Goal: Task Accomplishment & Management: Use online tool/utility

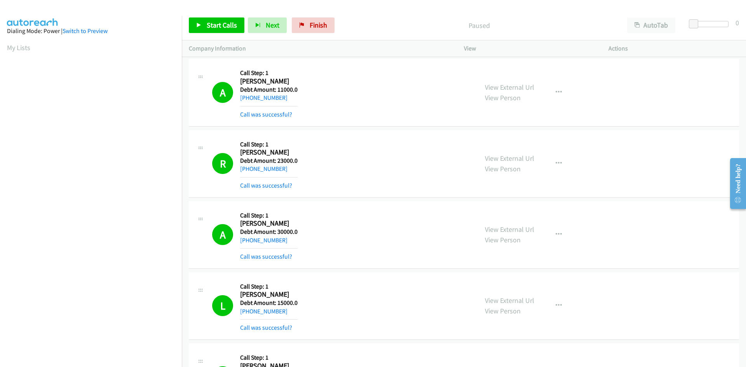
scroll to position [7033, 0]
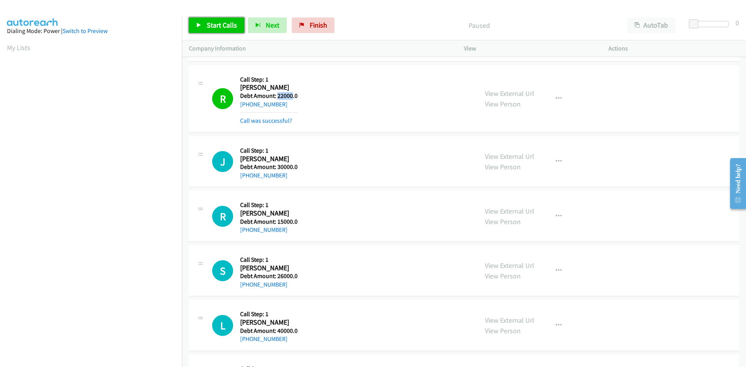
click at [206, 21] on link "Start Calls" at bounding box center [217, 25] width 56 height 16
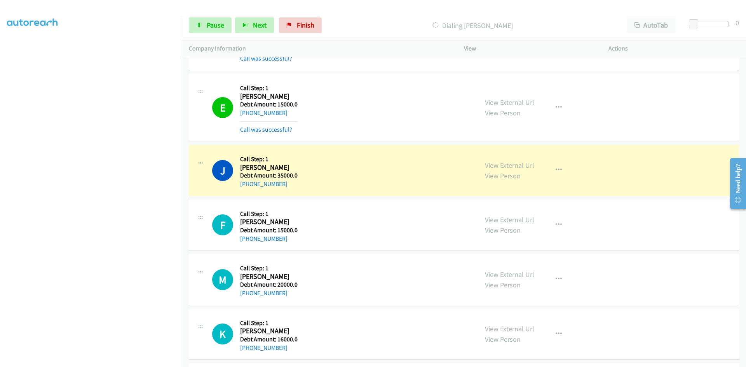
scroll to position [7616, 0]
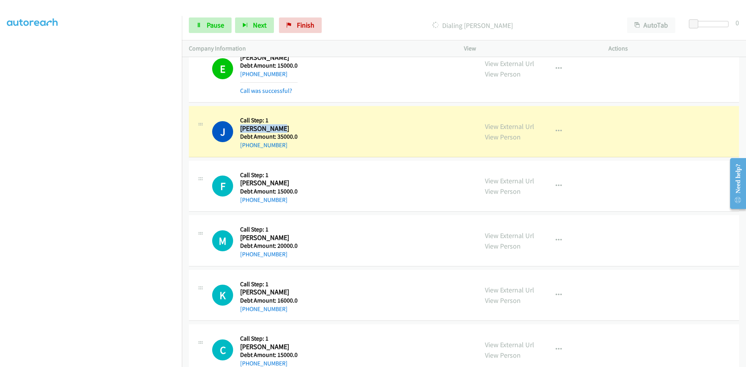
drag, startPoint x: 270, startPoint y: 129, endPoint x: 241, endPoint y: 131, distance: 29.6
click at [241, 131] on h2 "Jose Barrios" at bounding box center [268, 128] width 57 height 9
copy h2 "Jose Barrios"
drag, startPoint x: 282, startPoint y: 145, endPoint x: 247, endPoint y: 150, distance: 35.6
click at [247, 149] on div "+1 262-951-1708" at bounding box center [268, 145] width 57 height 9
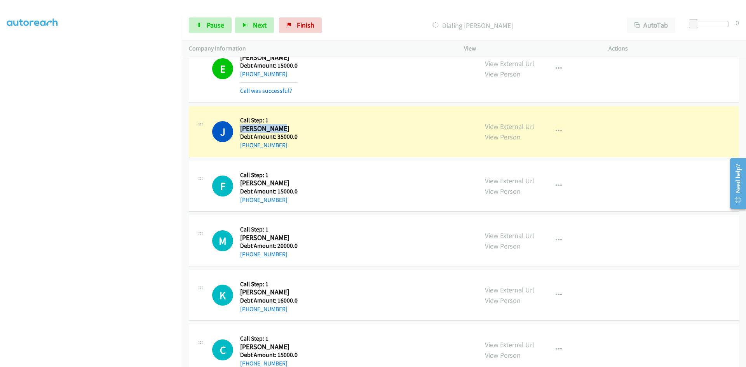
copy link "262-951-1708"
click at [359, 18] on div "Dialing Jose Barrios" at bounding box center [472, 25] width 295 height 16
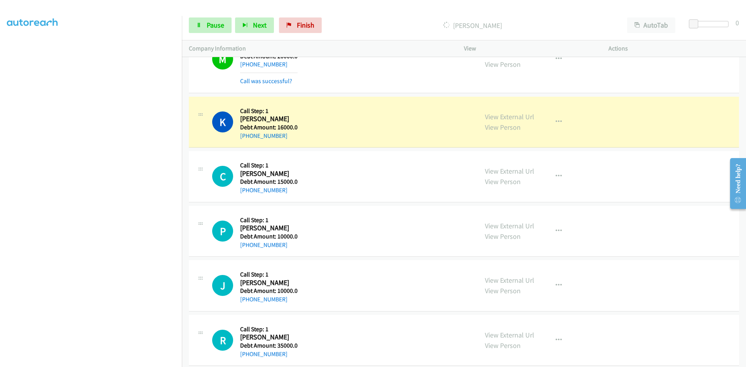
scroll to position [7849, 0]
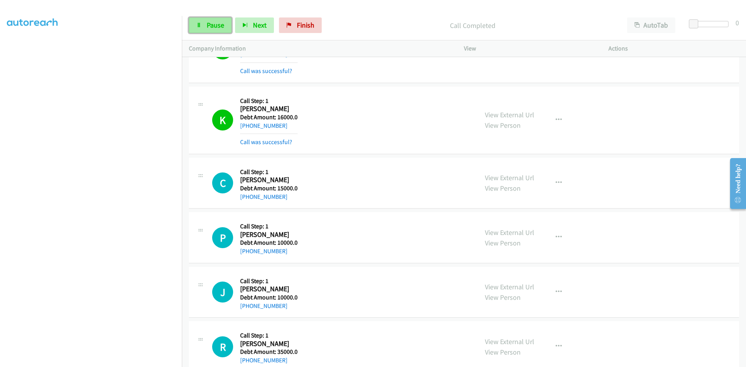
click at [205, 19] on link "Pause" at bounding box center [210, 25] width 43 height 16
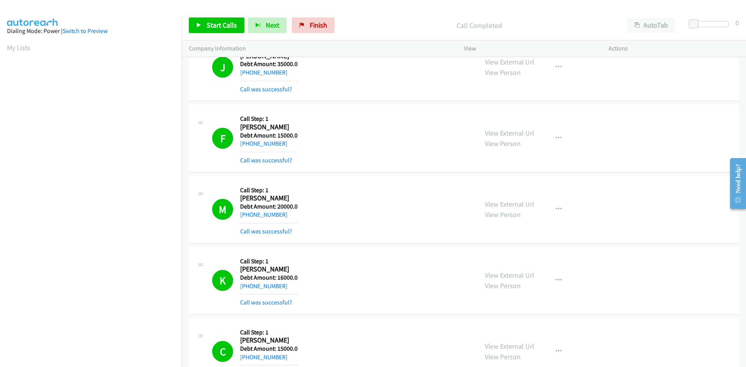
scroll to position [7693, 0]
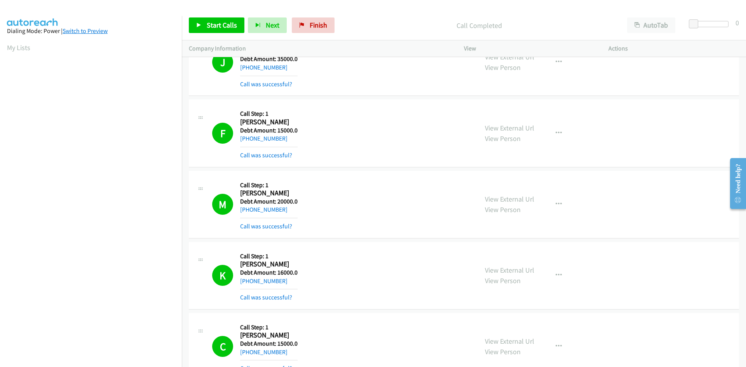
click at [81, 31] on link "Switch to Preview" at bounding box center [85, 30] width 45 height 7
click at [19, 50] on link "My Lists" at bounding box center [18, 47] width 23 height 9
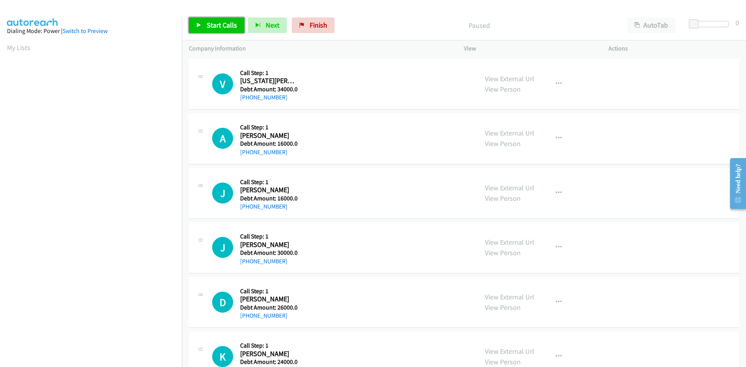
click at [216, 28] on span "Start Calls" at bounding box center [222, 25] width 30 height 9
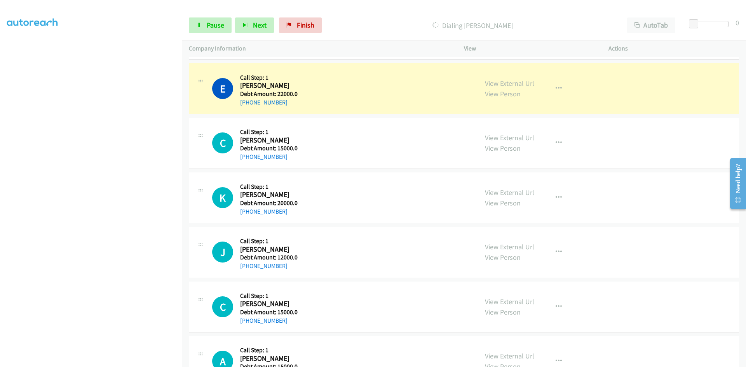
scroll to position [621, 0]
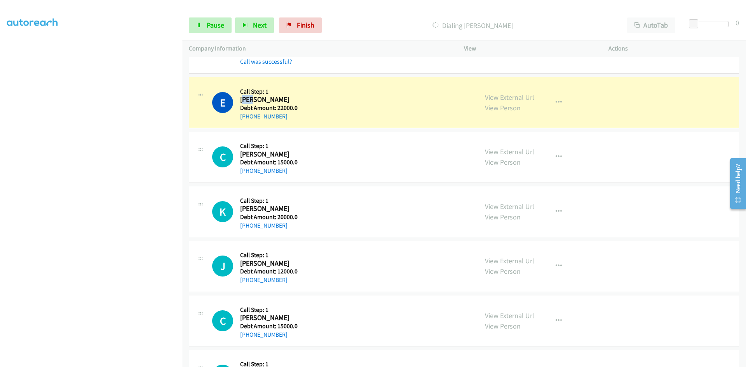
drag, startPoint x: 250, startPoint y: 99, endPoint x: 243, endPoint y: 98, distance: 6.3
click at [243, 98] on h2 "Eric Ferrouillet" at bounding box center [268, 99] width 56 height 9
drag, startPoint x: 282, startPoint y: 97, endPoint x: 241, endPoint y: 98, distance: 40.8
click at [241, 98] on h2 "Eric Ferrouillet" at bounding box center [268, 99] width 56 height 9
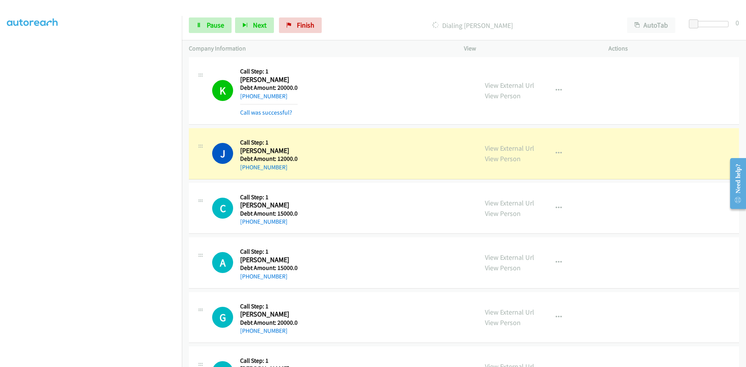
scroll to position [777, 0]
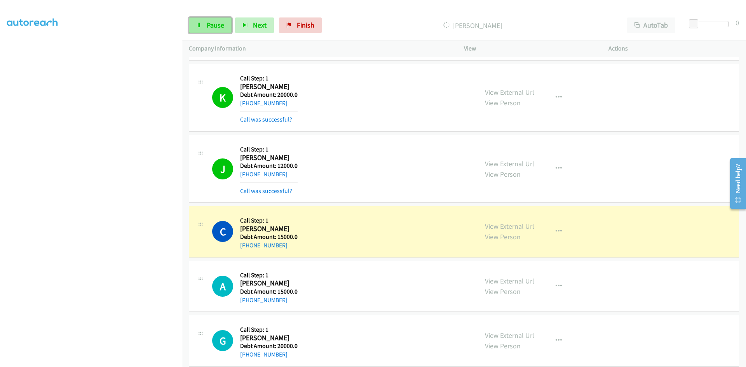
click at [216, 26] on span "Pause" at bounding box center [215, 25] width 17 height 9
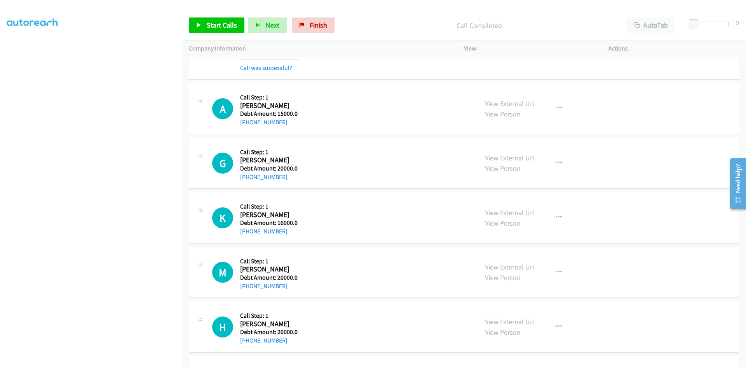
scroll to position [68, 0]
click at [214, 23] on span "Start Calls" at bounding box center [222, 25] width 30 height 9
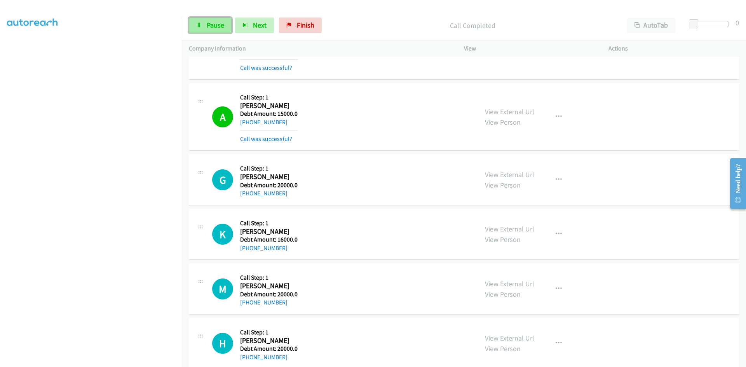
click at [217, 21] on span "Pause" at bounding box center [215, 25] width 17 height 9
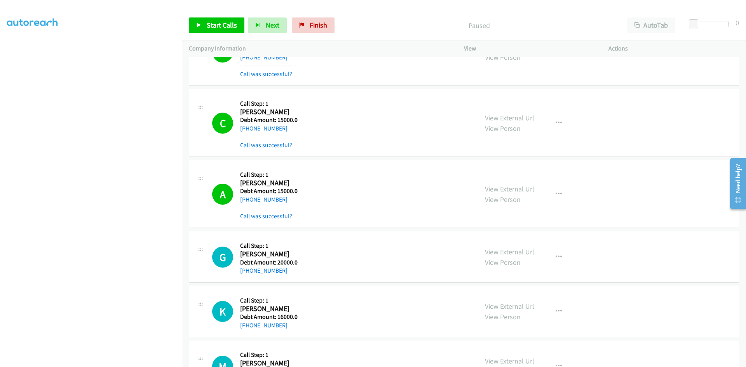
scroll to position [893, 0]
click at [205, 36] on div "Start Calls Pause Next Finish Paused AutoTab AutoTab 0" at bounding box center [464, 25] width 564 height 30
click at [207, 26] on span "Start Calls" at bounding box center [222, 25] width 30 height 9
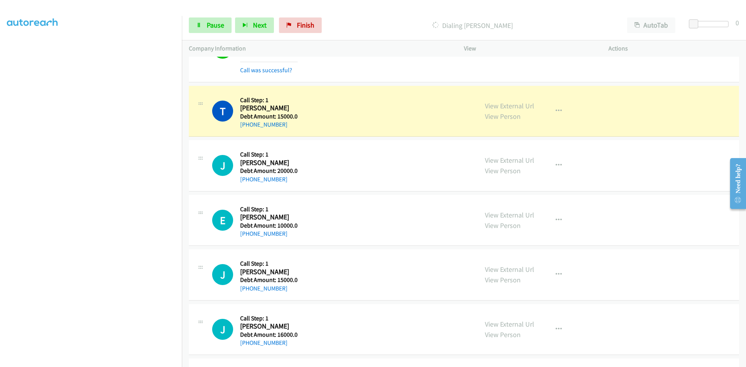
scroll to position [2019, 0]
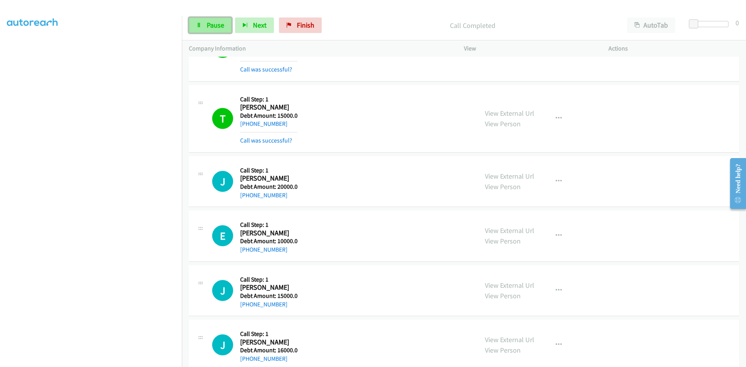
click at [209, 28] on span "Pause" at bounding box center [215, 25] width 17 height 9
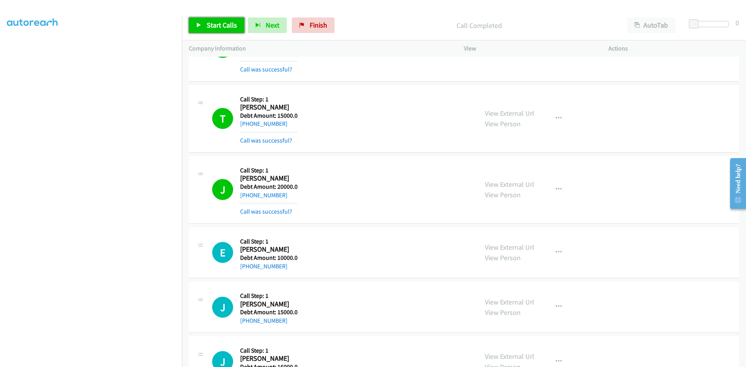
click at [194, 24] on link "Start Calls" at bounding box center [217, 25] width 56 height 16
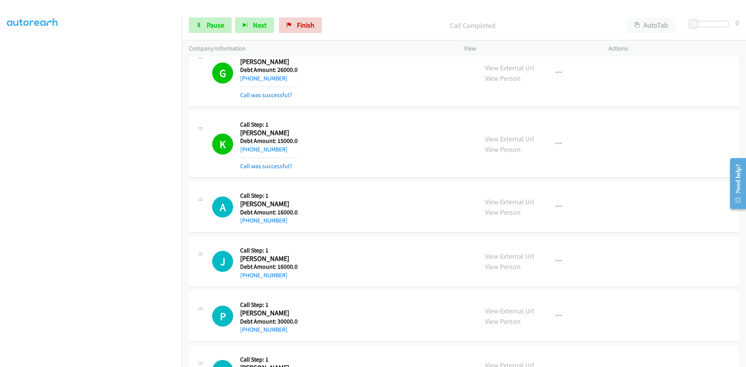
scroll to position [2990, 0]
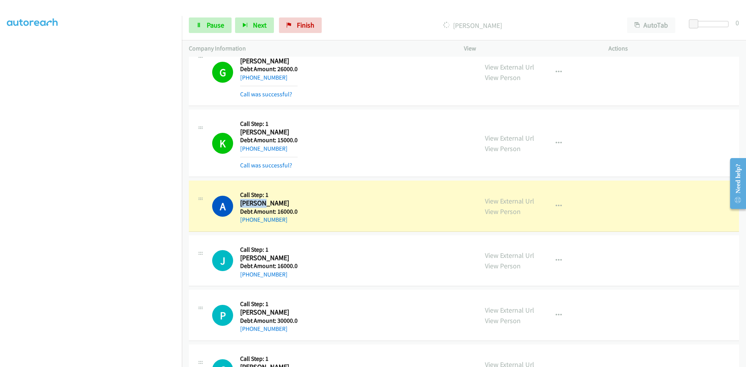
drag, startPoint x: 267, startPoint y: 203, endPoint x: 241, endPoint y: 200, distance: 26.1
click at [241, 200] on h2 "Ahmadou Ouedraogo" at bounding box center [268, 203] width 57 height 9
click at [303, 203] on div "A Callback Scheduled Call Step: 1 Ahmadou Ouedraogo America/New_York Debt Amoun…" at bounding box center [341, 206] width 259 height 37
drag, startPoint x: 302, startPoint y: 203, endPoint x: 240, endPoint y: 203, distance: 62.9
click at [240, 203] on div "A Callback Scheduled Call Step: 1 Ahmadou Ouedraogo America/New_York Debt Amoun…" at bounding box center [341, 206] width 259 height 37
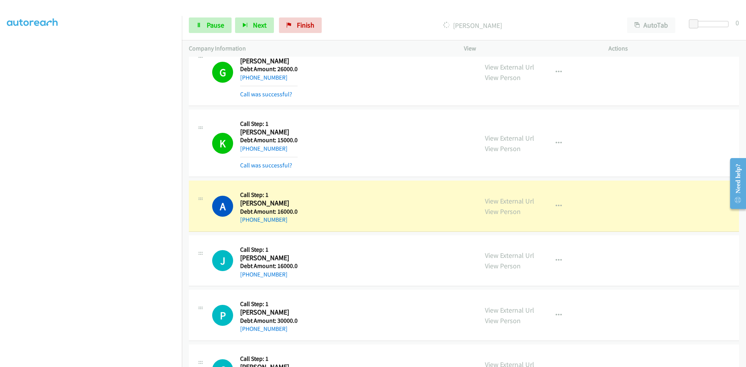
copy h2 "Ahmadou Ouedraogo"
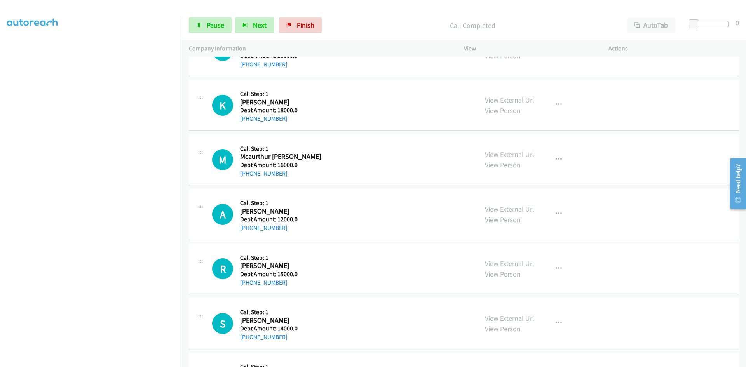
scroll to position [3378, 0]
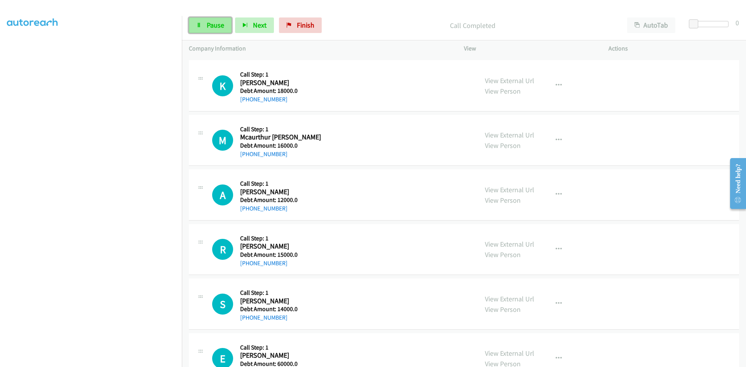
click at [218, 28] on span "Pause" at bounding box center [215, 25] width 17 height 9
click at [214, 28] on span "Start Calls" at bounding box center [222, 25] width 30 height 9
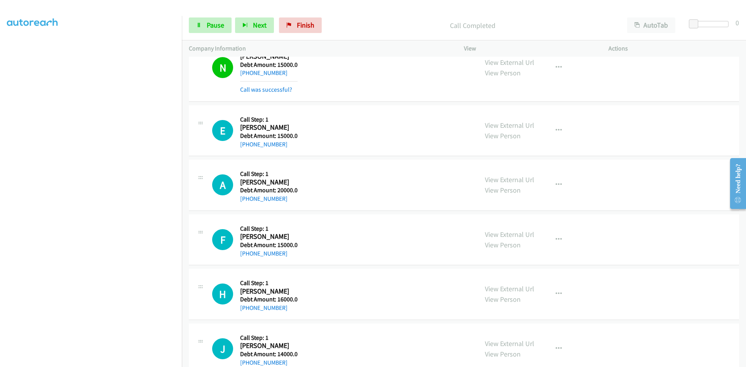
scroll to position [4698, 0]
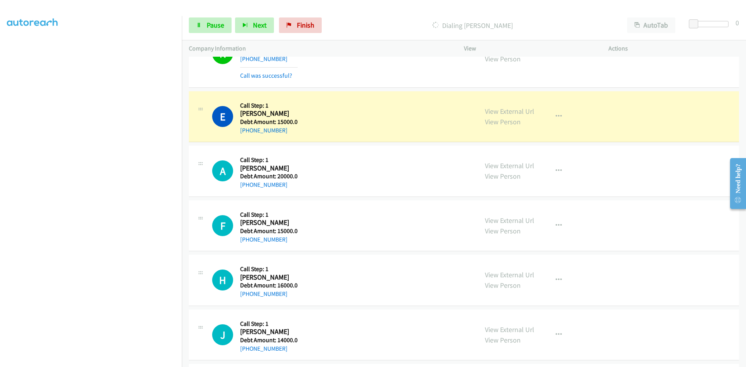
click at [357, 28] on p "Dialing Ebony Lucas" at bounding box center [472, 25] width 281 height 10
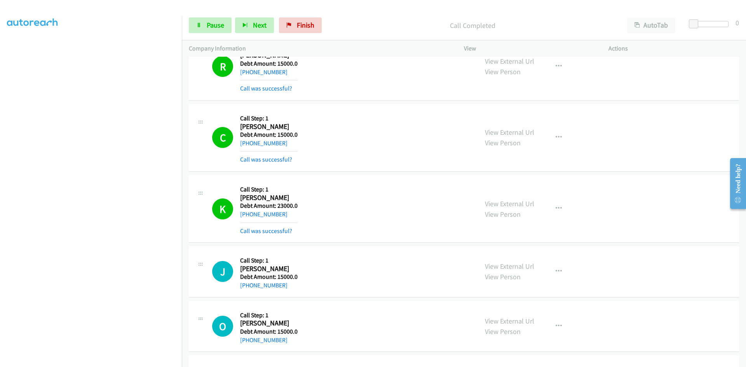
scroll to position [5397, 0]
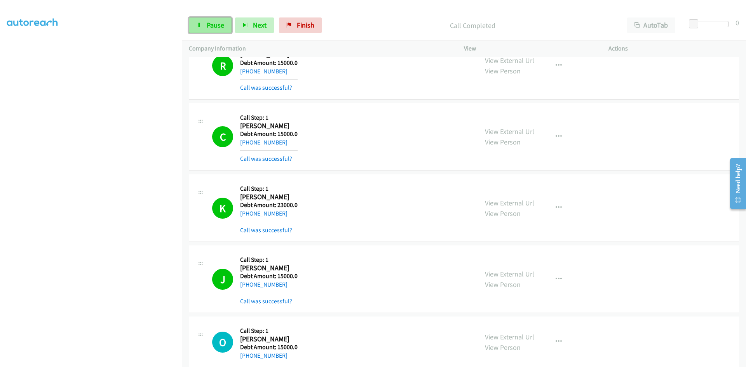
click at [216, 22] on span "Pause" at bounding box center [215, 25] width 17 height 9
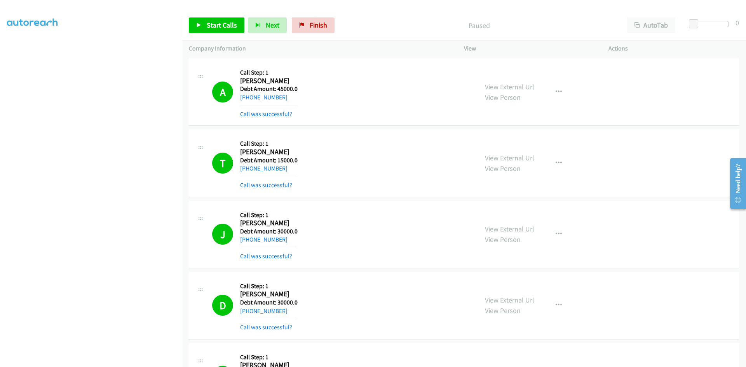
scroll to position [0, 0]
drag, startPoint x: 21, startPoint y: 47, endPoint x: 78, endPoint y: 58, distance: 57.3
click at [21, 47] on link "My Lists" at bounding box center [18, 47] width 23 height 9
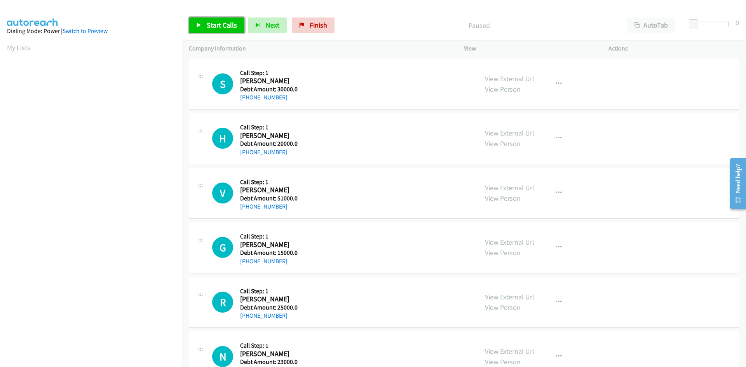
click at [212, 26] on span "Start Calls" at bounding box center [222, 25] width 30 height 9
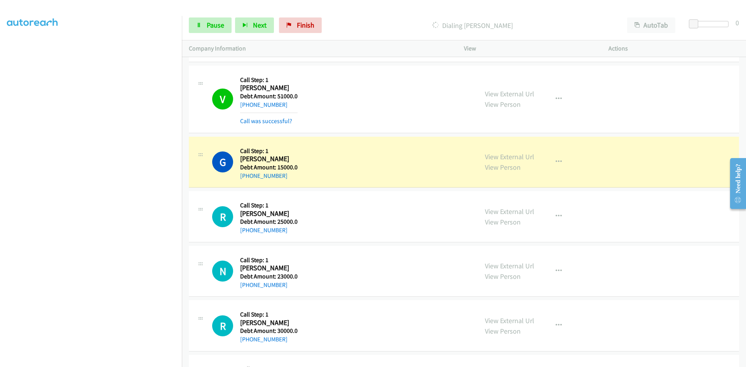
scroll to position [155, 0]
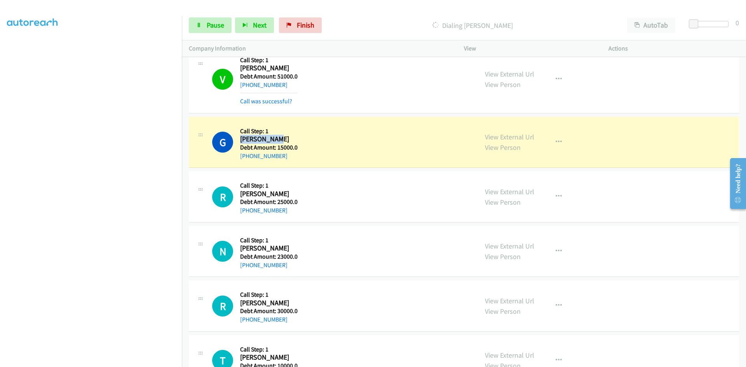
drag, startPoint x: 271, startPoint y: 139, endPoint x: 240, endPoint y: 141, distance: 30.8
click at [240, 141] on h2 "Gary Conrad" at bounding box center [268, 139] width 56 height 9
copy h2 "Gary Conrad"
drag, startPoint x: 285, startPoint y: 154, endPoint x: 248, endPoint y: 158, distance: 36.8
click at [248, 158] on div "+1 208-304-6434" at bounding box center [268, 155] width 57 height 9
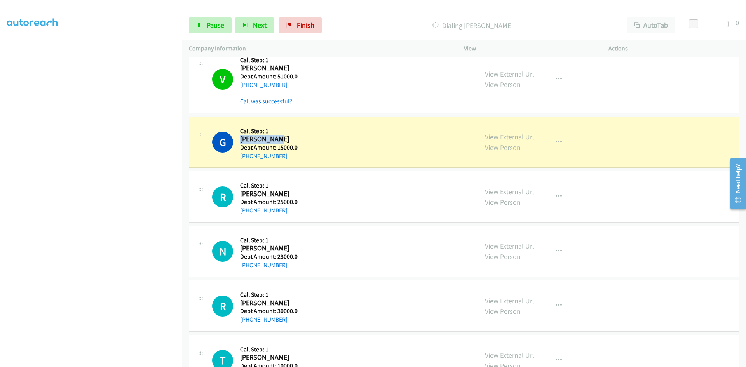
copy link "208-304-6434"
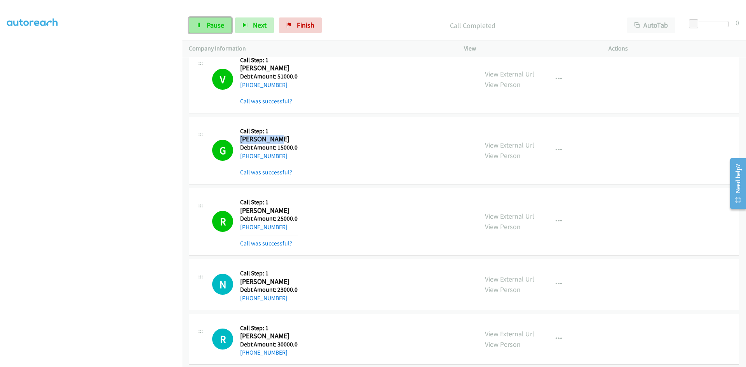
click at [218, 24] on span "Pause" at bounding box center [215, 25] width 17 height 9
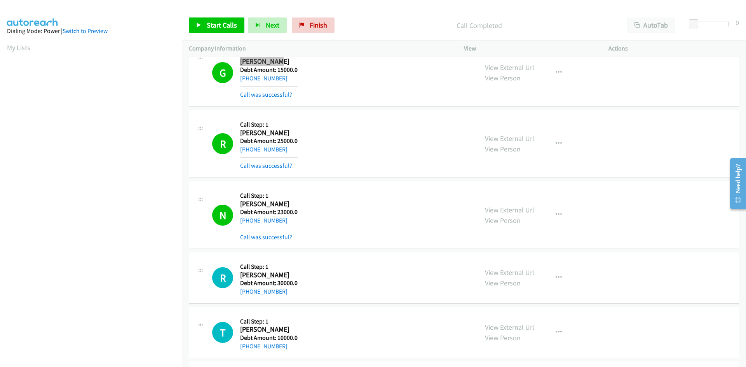
scroll to position [69, 0]
drag, startPoint x: 222, startPoint y: 23, endPoint x: 212, endPoint y: 26, distance: 11.4
click at [222, 23] on span "Start Calls" at bounding box center [222, 25] width 30 height 9
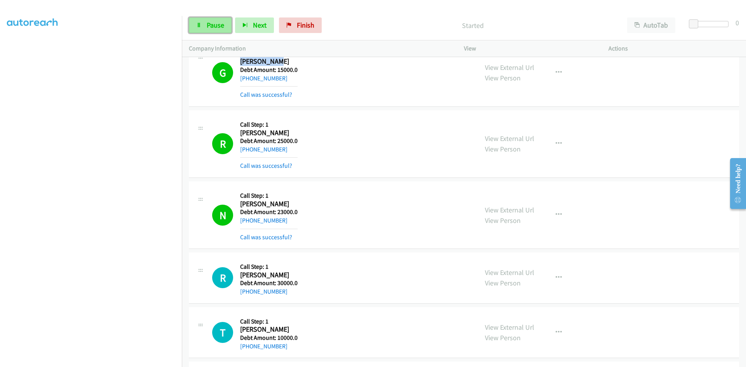
click at [209, 26] on span "Pause" at bounding box center [215, 25] width 17 height 9
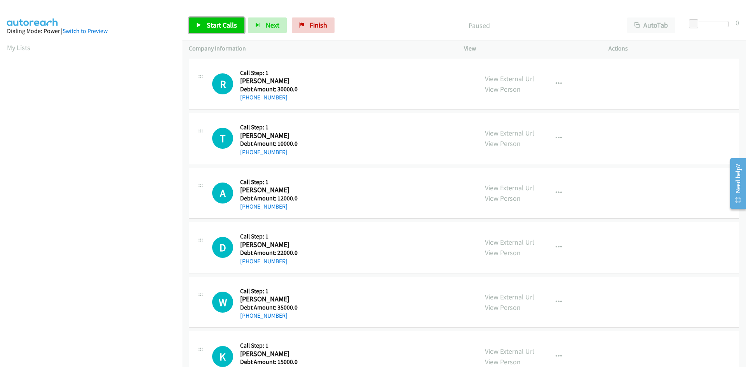
click at [214, 24] on span "Start Calls" at bounding box center [222, 25] width 30 height 9
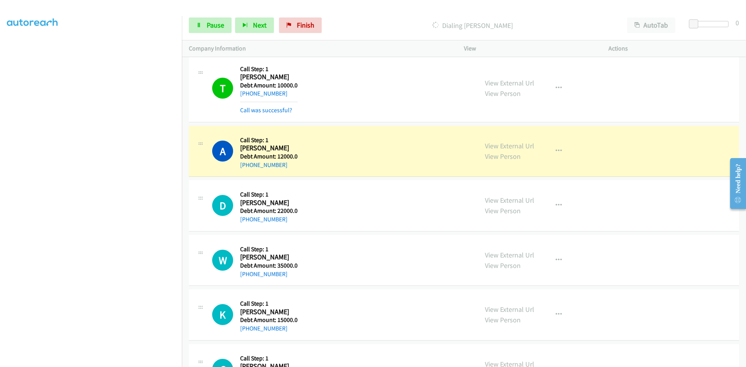
scroll to position [78, 0]
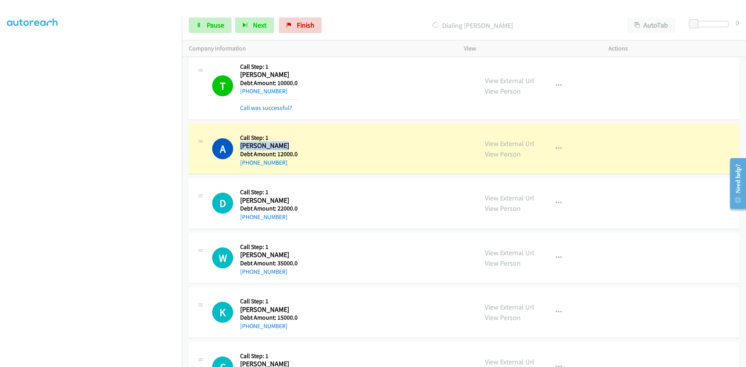
drag, startPoint x: 284, startPoint y: 145, endPoint x: 242, endPoint y: 147, distance: 42.8
click at [242, 147] on h2 "[PERSON_NAME]" at bounding box center [268, 145] width 56 height 9
copy h2 "[PERSON_NAME]"
drag, startPoint x: 282, startPoint y: 162, endPoint x: 249, endPoint y: 167, distance: 34.1
click at [249, 167] on div "[PHONE_NUMBER]" at bounding box center [268, 162] width 57 height 9
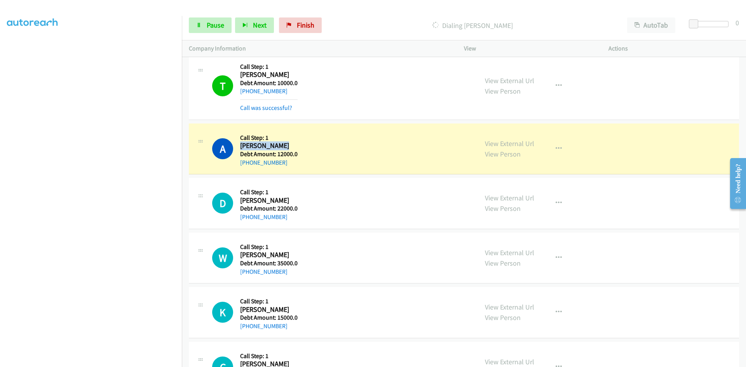
copy link "[PHONE_NUMBER]"
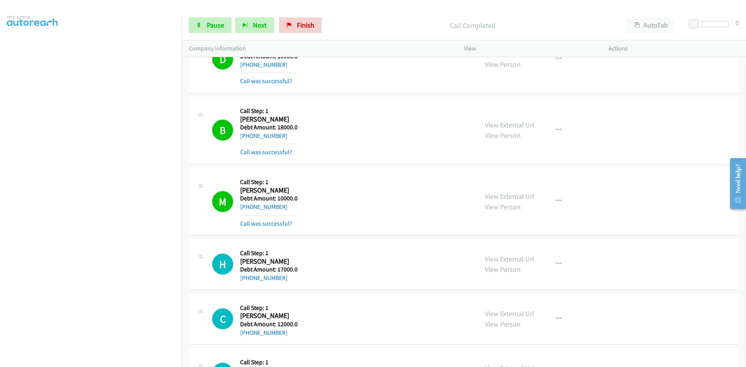
scroll to position [0, 0]
click at [210, 24] on span "Pause" at bounding box center [215, 25] width 17 height 9
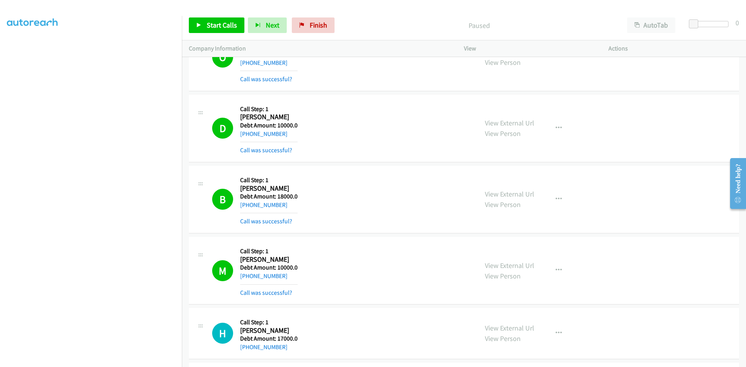
scroll to position [738, 0]
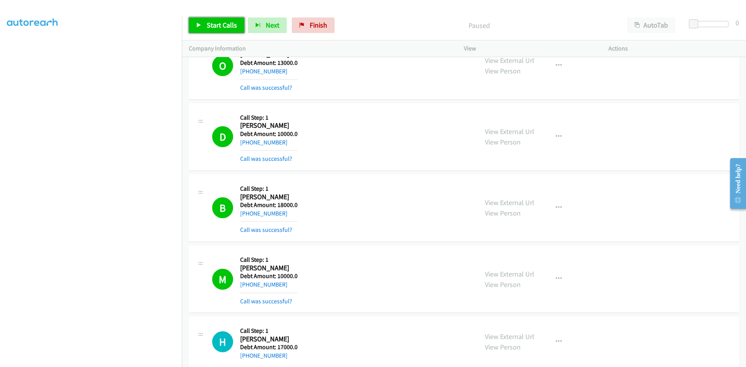
click at [210, 21] on span "Start Calls" at bounding box center [222, 25] width 30 height 9
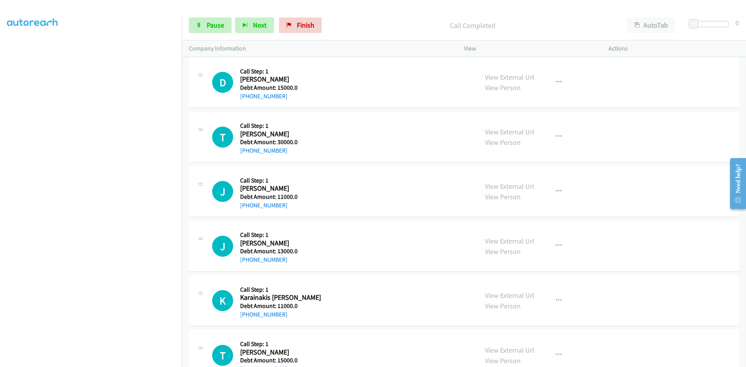
scroll to position [1126, 0]
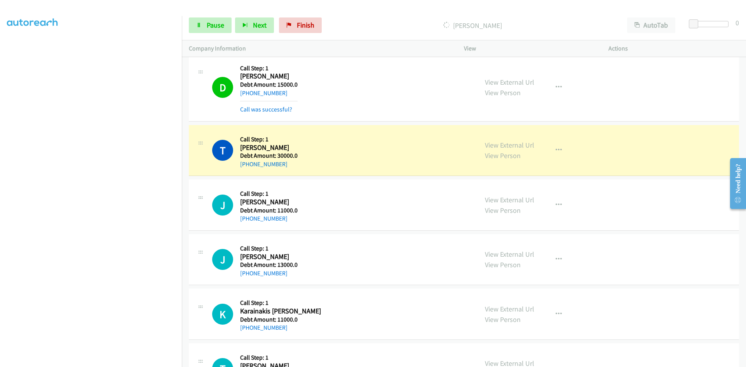
drag, startPoint x: 299, startPoint y: 148, endPoint x: 240, endPoint y: 150, distance: 58.3
click at [240, 150] on div "T Callback Scheduled Call Step: 1 Thomas Mctaggart America/New_York Debt Amount…" at bounding box center [341, 150] width 259 height 37
copy h2 "Thomas Mctaggart"
drag, startPoint x: 283, startPoint y: 164, endPoint x: 247, endPoint y: 166, distance: 36.1
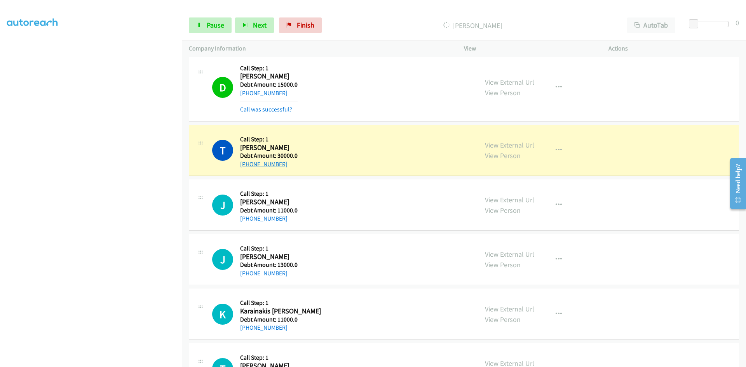
click at [247, 166] on div "+1 845-323-2849" at bounding box center [268, 164] width 57 height 9
copy link "845-323-2849"
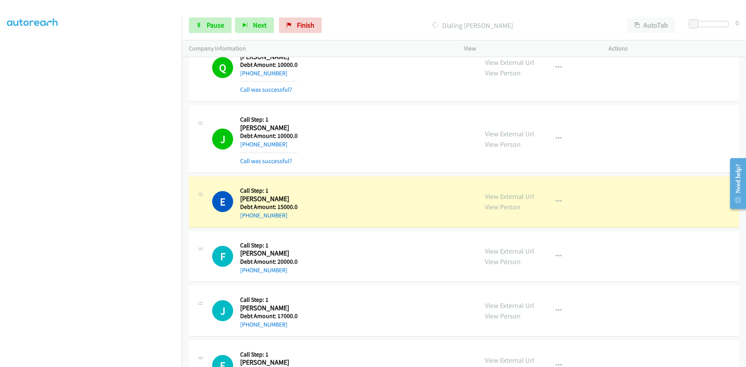
scroll to position [1786, 0]
drag, startPoint x: 286, startPoint y: 197, endPoint x: 240, endPoint y: 196, distance: 46.6
click at [240, 196] on h2 "Esiquiel Saltivar" at bounding box center [268, 198] width 57 height 9
copy h2 "Esiquiel Saltivar"
drag, startPoint x: 286, startPoint y: 216, endPoint x: 248, endPoint y: 217, distance: 38.4
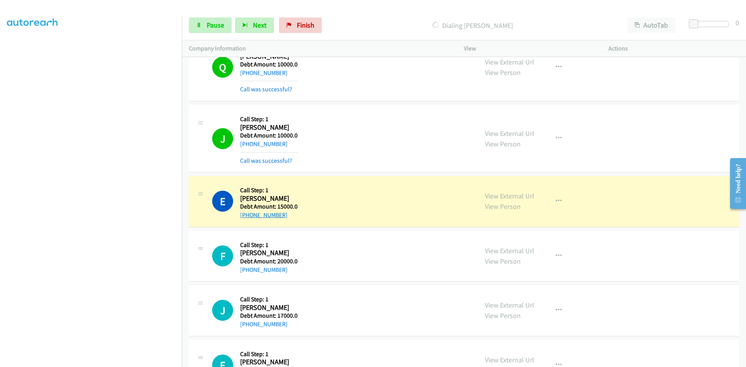
click at [248, 217] on div "+1 210-943-2626" at bounding box center [268, 214] width 57 height 9
copy link "210-943-2626"
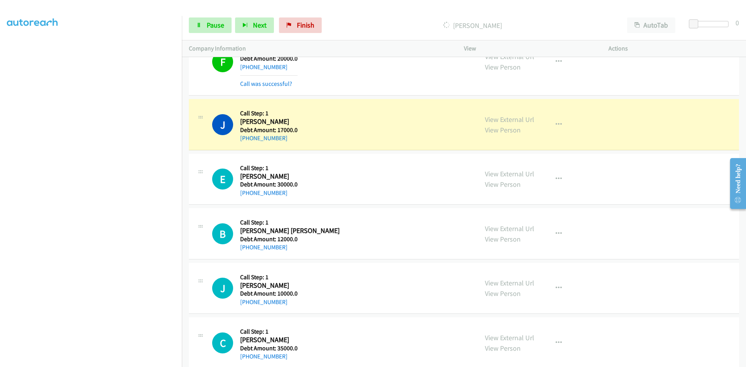
scroll to position [2019, 0]
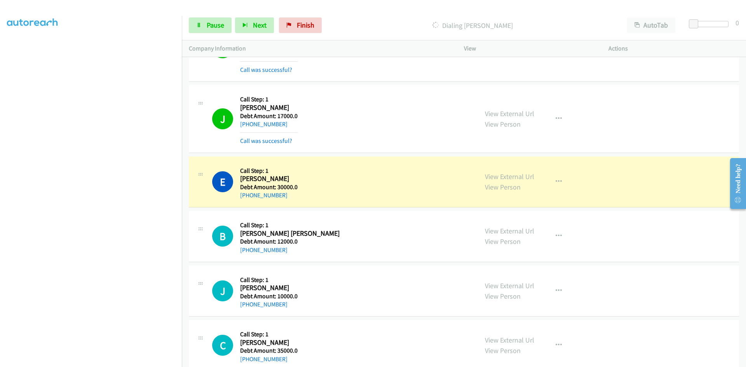
drag, startPoint x: 294, startPoint y: 177, endPoint x: 241, endPoint y: 178, distance: 53.6
click at [241, 178] on h2 "Edward Gingerich" at bounding box center [268, 178] width 57 height 9
copy h2 "Edward Gingerich"
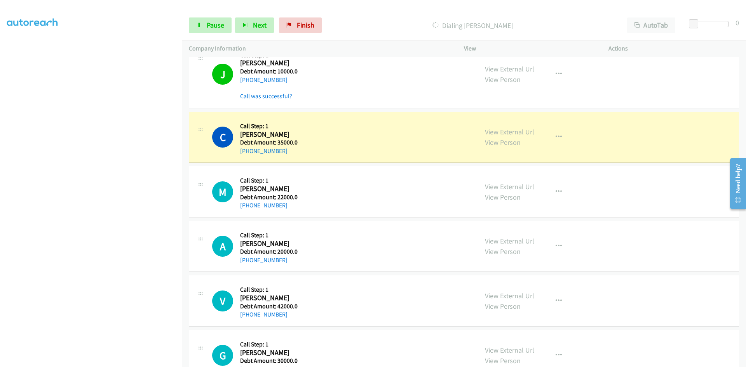
scroll to position [2291, 0]
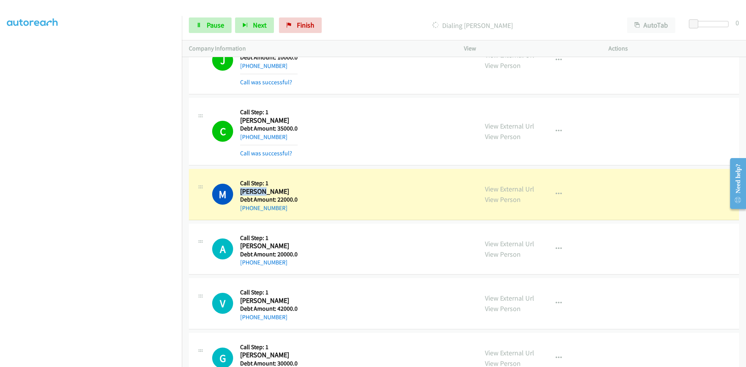
drag, startPoint x: 268, startPoint y: 191, endPoint x: 242, endPoint y: 192, distance: 26.0
click at [242, 192] on h2 "Matthew" at bounding box center [268, 191] width 57 height 9
copy h2 "Matthew"
drag, startPoint x: 290, startPoint y: 210, endPoint x: 248, endPoint y: 210, distance: 42.7
click at [248, 210] on div "+1 515-979-8672" at bounding box center [268, 207] width 57 height 9
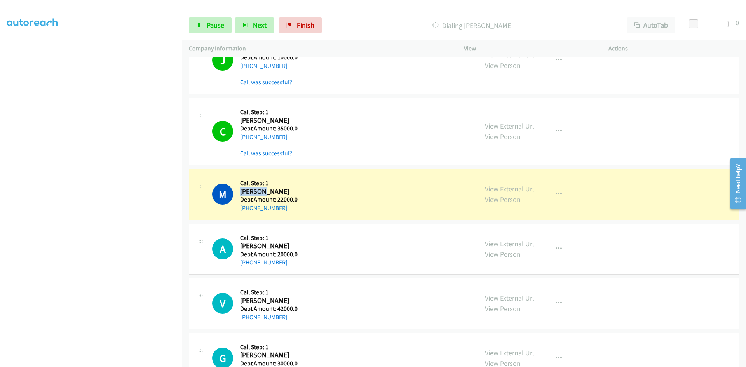
copy link "515-979-8672"
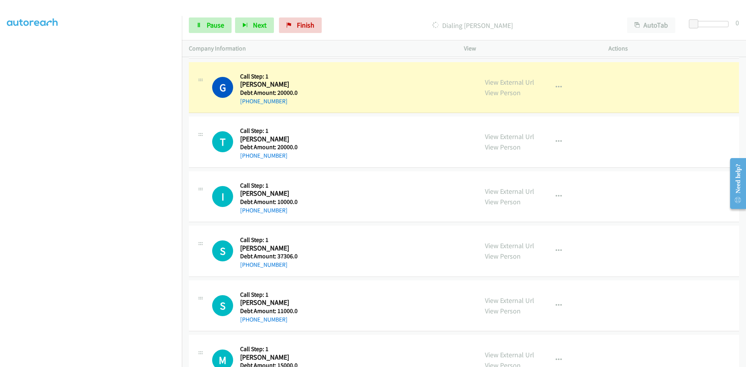
scroll to position [2757, 0]
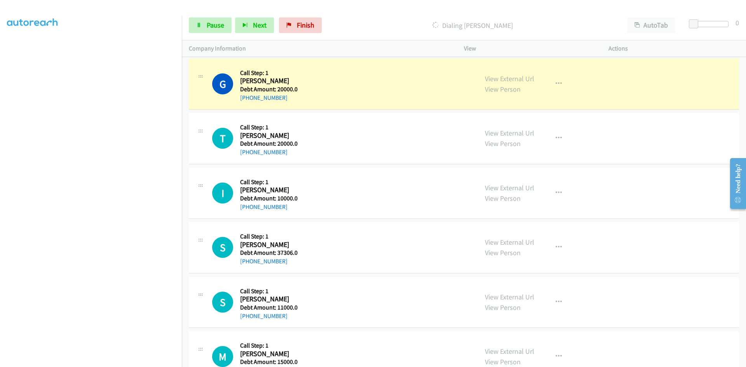
drag, startPoint x: 284, startPoint y: 82, endPoint x: 240, endPoint y: 80, distance: 43.9
click at [240, 80] on h2 "Gloria Mesteth" at bounding box center [268, 80] width 57 height 9
drag, startPoint x: 291, startPoint y: 88, endPoint x: 276, endPoint y: 90, distance: 15.2
click at [276, 90] on h5 "Debt Amount: 20000.0" at bounding box center [268, 89] width 57 height 8
drag, startPoint x: 283, startPoint y: 97, endPoint x: 247, endPoint y: 98, distance: 36.5
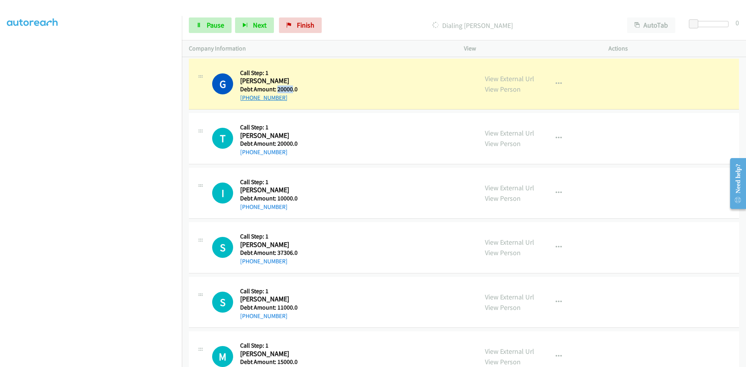
click at [247, 98] on div "+1 605-545-2770" at bounding box center [268, 97] width 57 height 9
drag, startPoint x: 291, startPoint y: 87, endPoint x: 276, endPoint y: 89, distance: 14.9
click at [276, 89] on h5 "Debt Amount: 20000.0" at bounding box center [268, 89] width 57 height 8
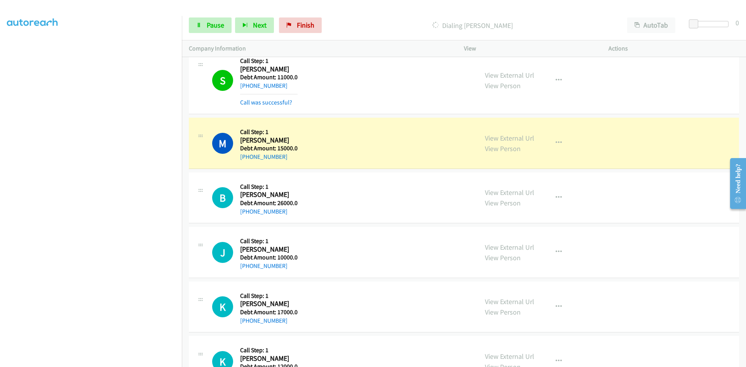
scroll to position [3068, 0]
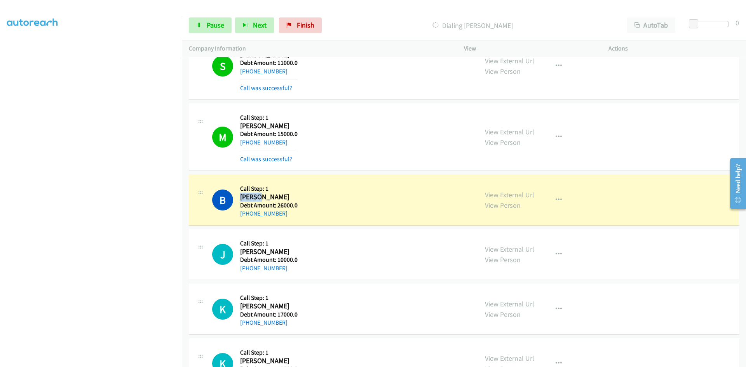
drag, startPoint x: 266, startPoint y: 200, endPoint x: 241, endPoint y: 199, distance: 24.9
click at [241, 199] on h2 "Brenda" at bounding box center [268, 197] width 57 height 9
drag, startPoint x: 286, startPoint y: 213, endPoint x: 247, endPoint y: 214, distance: 39.2
click at [247, 214] on div "+1 708-639-8262" at bounding box center [268, 213] width 57 height 9
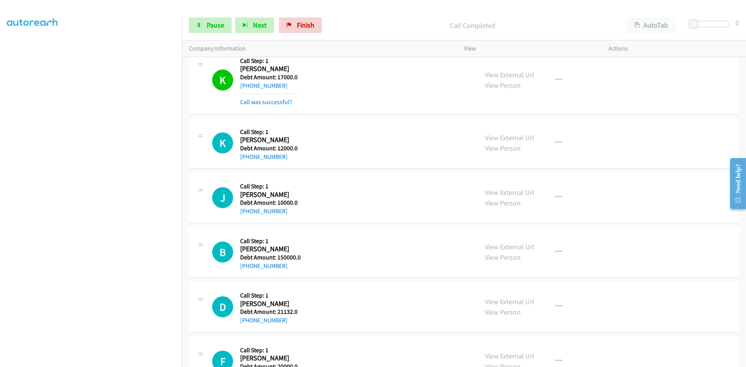
scroll to position [3339, 0]
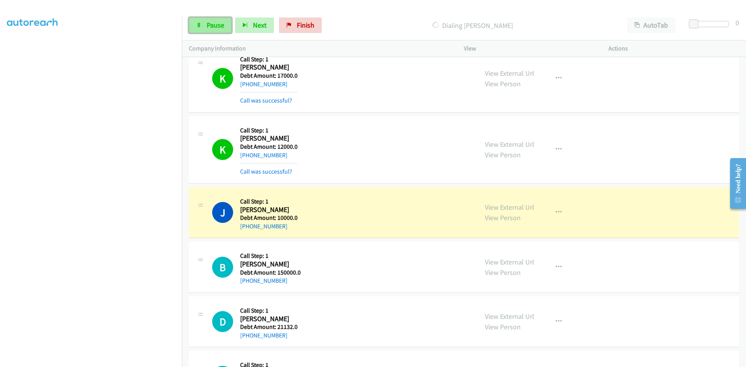
click at [211, 22] on span "Pause" at bounding box center [215, 25] width 17 height 9
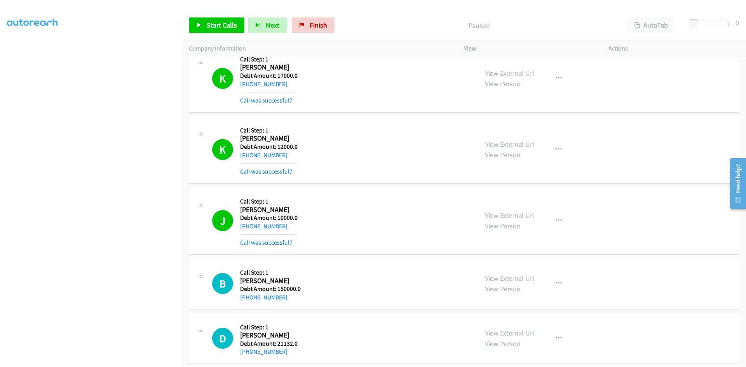
scroll to position [52, 0]
click at [221, 20] on link "Start Calls" at bounding box center [217, 25] width 56 height 16
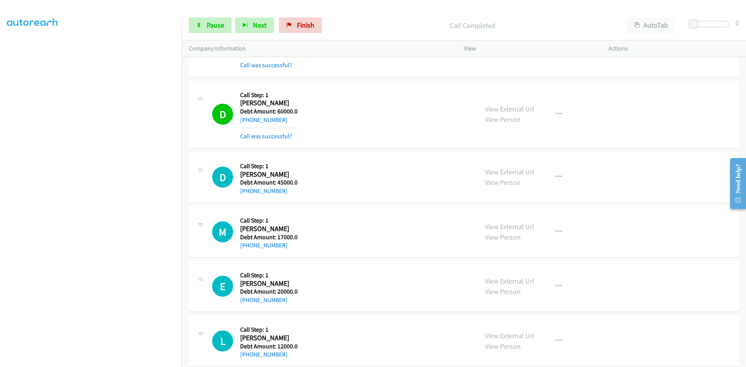
scroll to position [3728, 0]
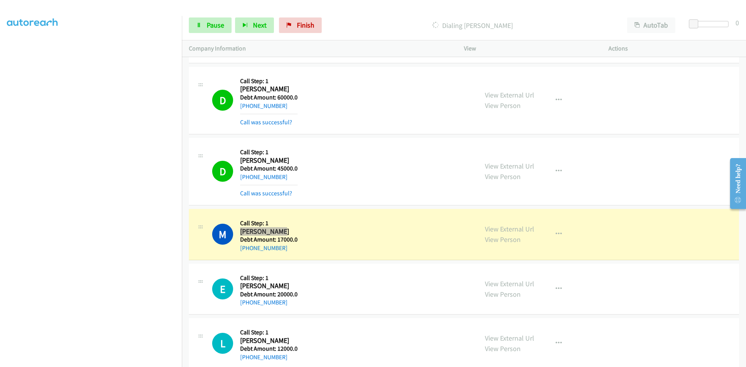
drag, startPoint x: 276, startPoint y: 231, endPoint x: 241, endPoint y: 233, distance: 35.4
click at [241, 233] on h2 "Marta Foster" at bounding box center [268, 231] width 57 height 9
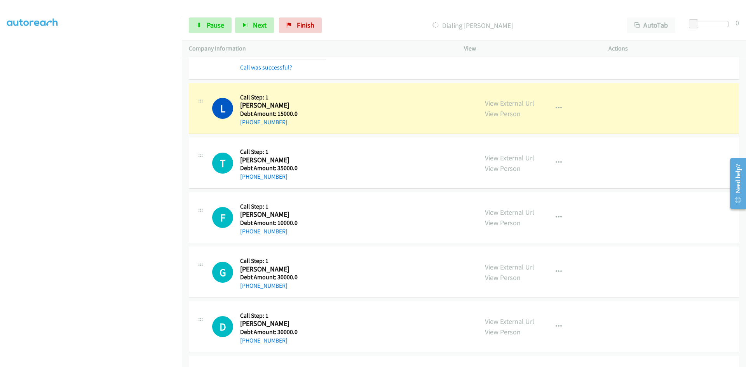
scroll to position [4854, 0]
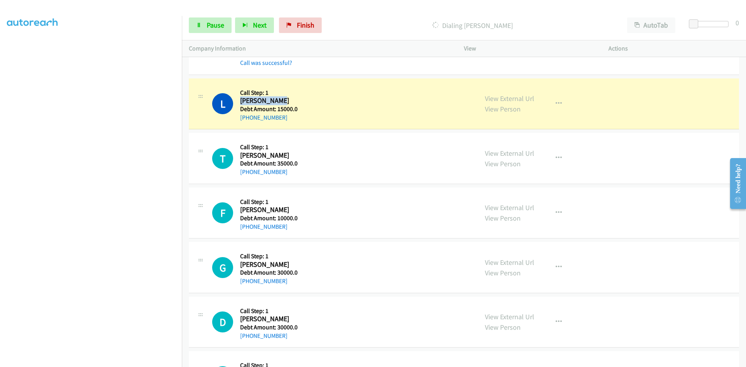
drag, startPoint x: 274, startPoint y: 101, endPoint x: 240, endPoint y: 98, distance: 33.5
click at [240, 98] on h2 "Lillian Cole" at bounding box center [268, 100] width 57 height 9
drag, startPoint x: 284, startPoint y: 120, endPoint x: 248, endPoint y: 122, distance: 36.1
click at [248, 122] on div "+1 734-495-0493" at bounding box center [268, 117] width 57 height 9
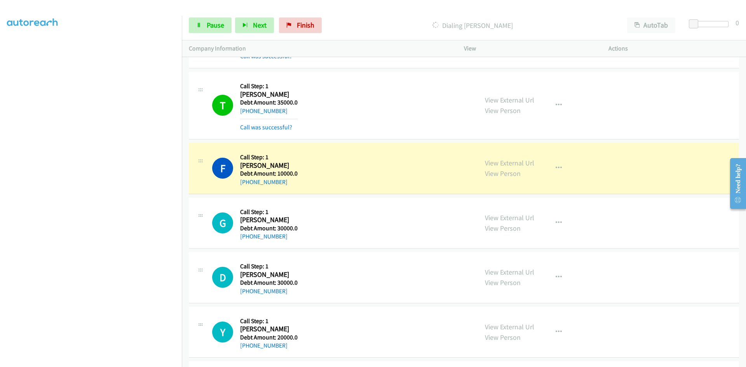
scroll to position [4970, 0]
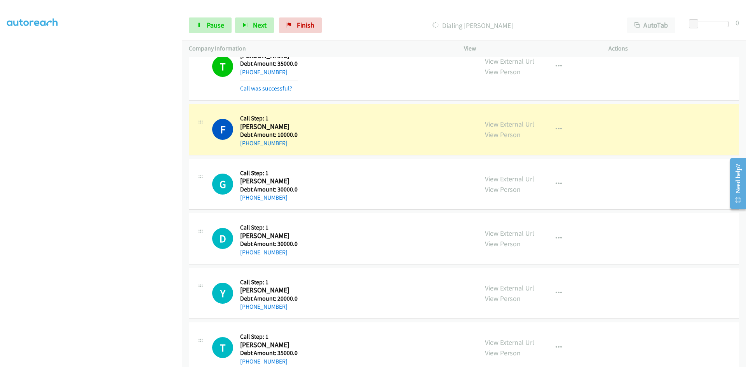
drag, startPoint x: 286, startPoint y: 127, endPoint x: 240, endPoint y: 127, distance: 45.8
click at [240, 127] on h2 "Fernando Tapiz" at bounding box center [268, 126] width 57 height 9
drag, startPoint x: 284, startPoint y: 141, endPoint x: 248, endPoint y: 142, distance: 36.1
click at [248, 142] on div "+1 831-421-1331" at bounding box center [268, 143] width 57 height 9
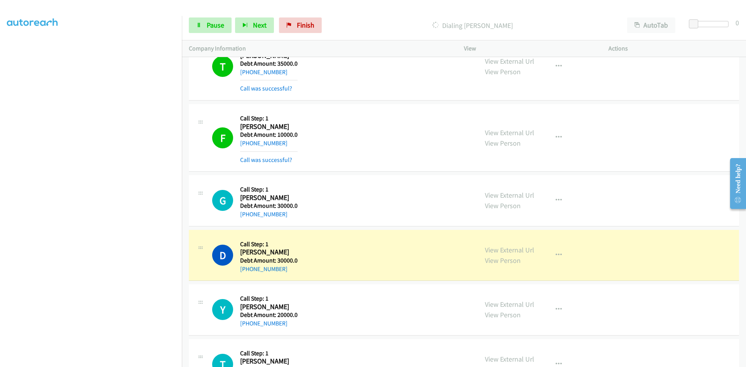
scroll to position [68, 0]
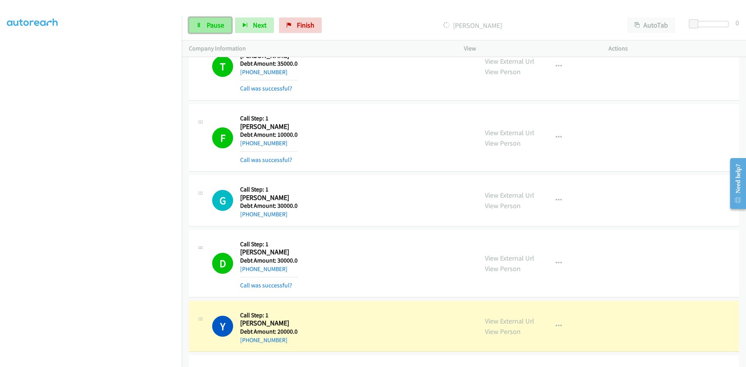
click at [222, 30] on link "Pause" at bounding box center [210, 25] width 43 height 16
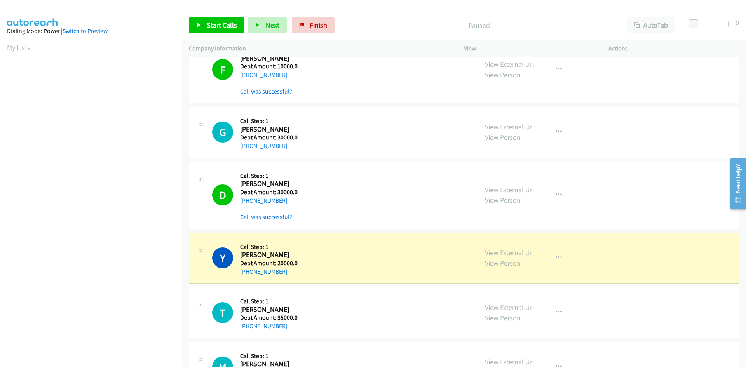
scroll to position [5087, 0]
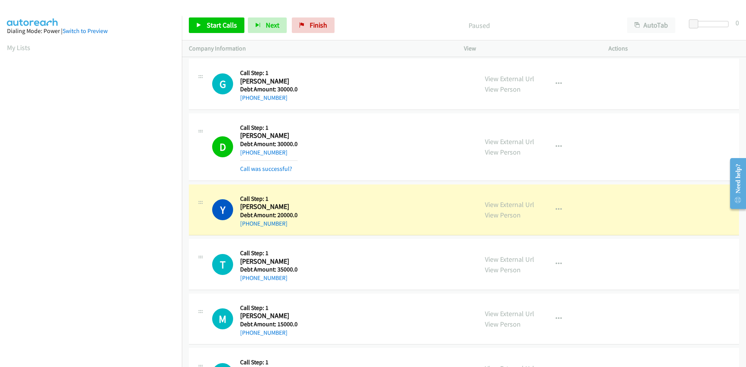
click at [96, 36] on aside "Dialing Mode: Power | Switch to Preview My Lists" at bounding box center [91, 231] width 182 height 430
click at [94, 29] on link "Switch to Preview" at bounding box center [85, 30] width 45 height 7
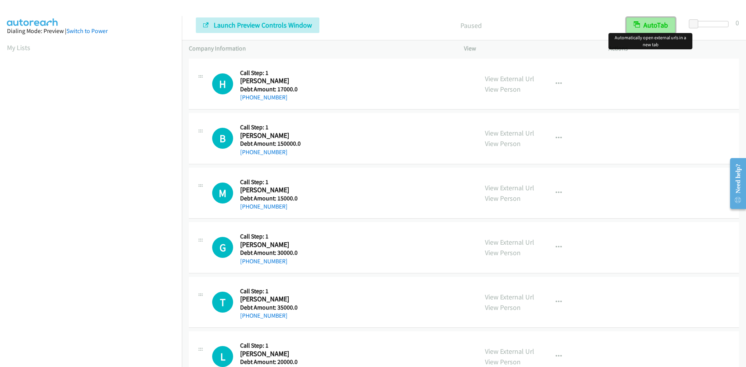
click at [660, 24] on button "AutoTab" at bounding box center [650, 25] width 49 height 16
click at [646, 28] on button "AutoTab" at bounding box center [650, 25] width 49 height 16
click at [82, 30] on link "Switch to Power" at bounding box center [86, 30] width 41 height 7
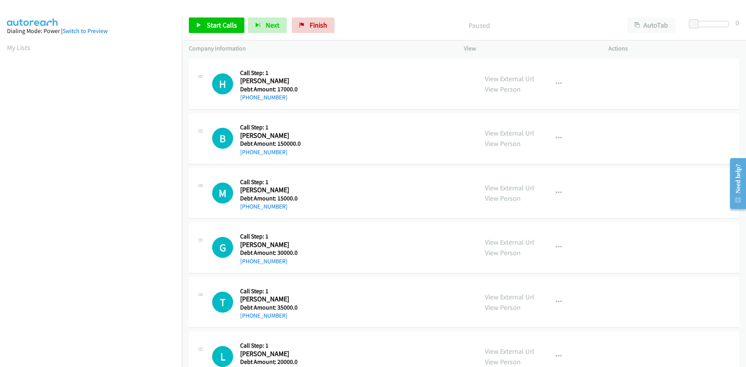
click at [84, 36] on aside "Dialing Mode: Power | Switch to Preview My Lists" at bounding box center [91, 231] width 182 height 430
click at [85, 31] on link "Switch to Preview" at bounding box center [85, 30] width 45 height 7
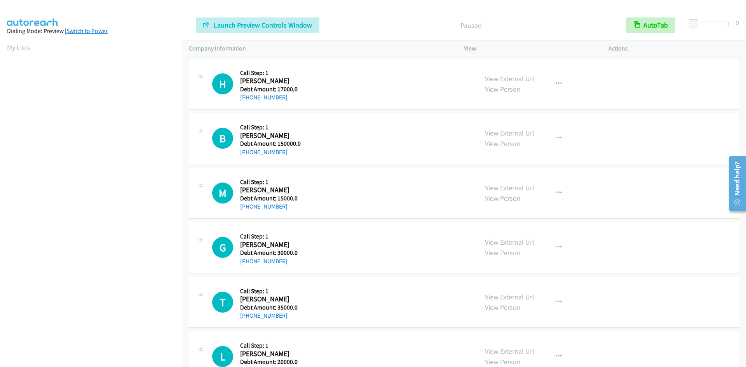
click at [89, 33] on link "Switch to Power" at bounding box center [86, 30] width 41 height 7
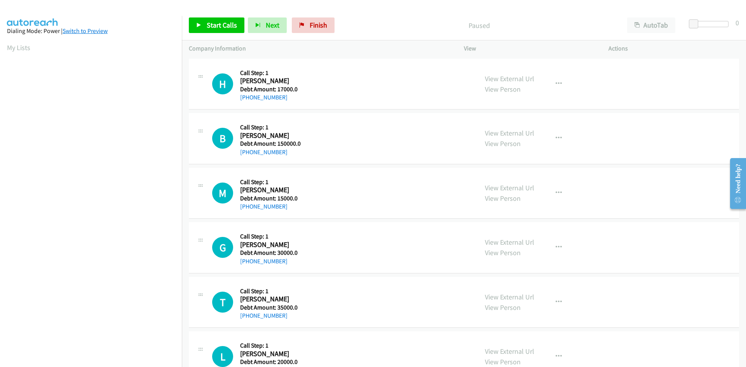
click at [88, 31] on link "Switch to Preview" at bounding box center [85, 30] width 45 height 7
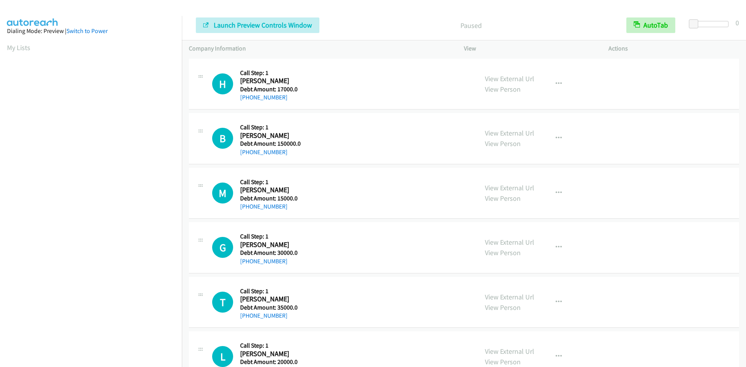
click at [652, 37] on div "Start Calls Pause Next Finish Launch Preview Controls Window Paused AutoTab Aut…" at bounding box center [464, 25] width 564 height 30
click at [653, 31] on button "AutoTab" at bounding box center [650, 25] width 49 height 16
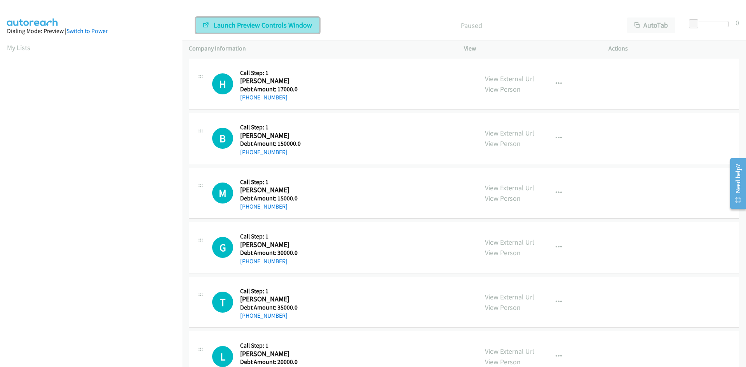
click at [244, 23] on span "Launch Preview Controls Window" at bounding box center [263, 25] width 98 height 9
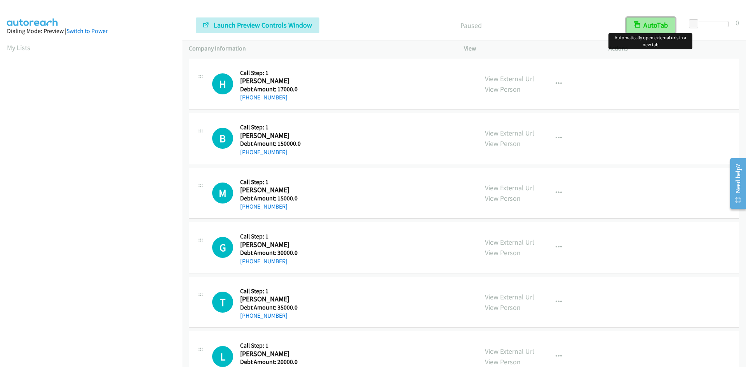
click at [650, 26] on button "AutoTab" at bounding box center [650, 25] width 49 height 16
click at [81, 30] on link "Switch to Power" at bounding box center [86, 30] width 41 height 7
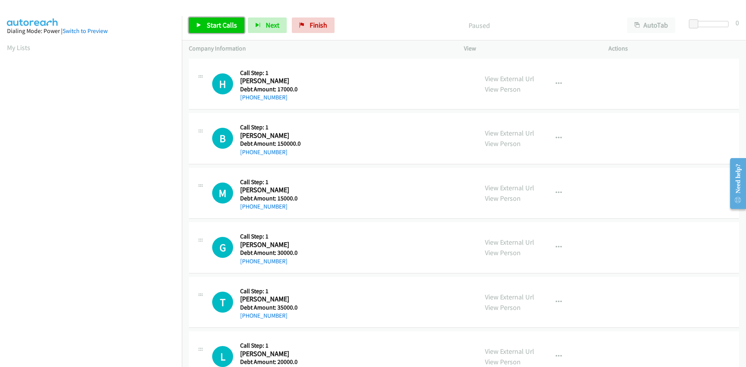
click at [208, 23] on span "Start Calls" at bounding box center [222, 25] width 30 height 9
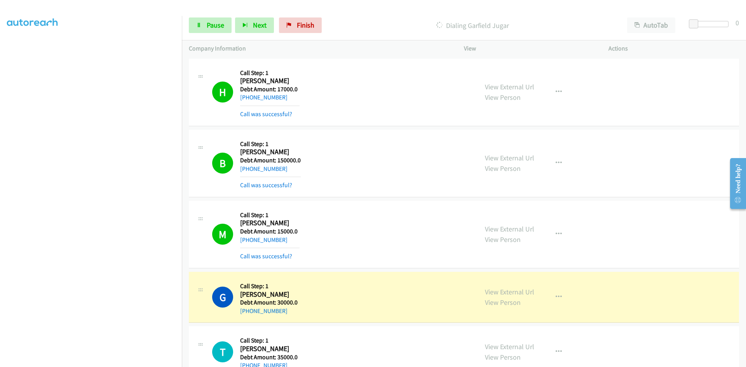
scroll to position [78, 0]
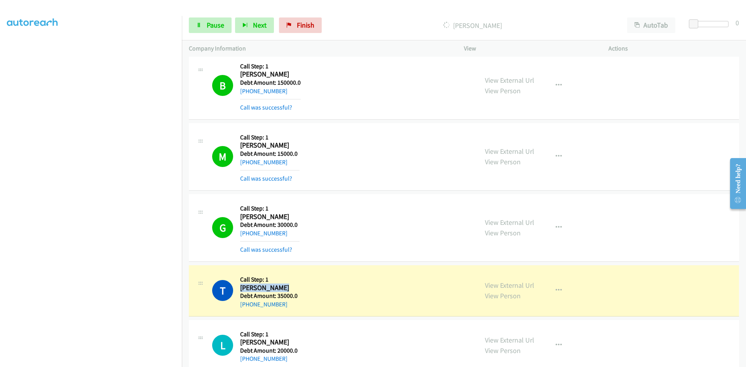
drag, startPoint x: 285, startPoint y: 287, endPoint x: 240, endPoint y: 288, distance: 45.8
click at [240, 288] on h2 "[PERSON_NAME]" at bounding box center [269, 287] width 59 height 9
copy h2 "[PERSON_NAME]"
drag, startPoint x: 282, startPoint y: 304, endPoint x: 248, endPoint y: 304, distance: 34.2
click at [248, 304] on div "[PHONE_NUMBER]" at bounding box center [269, 304] width 59 height 9
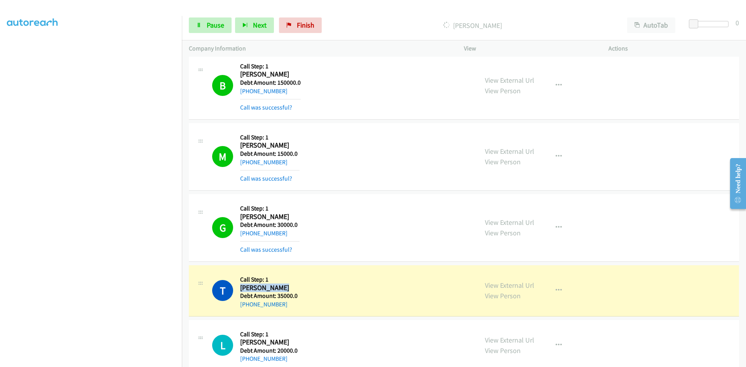
copy link "[PHONE_NUMBER]"
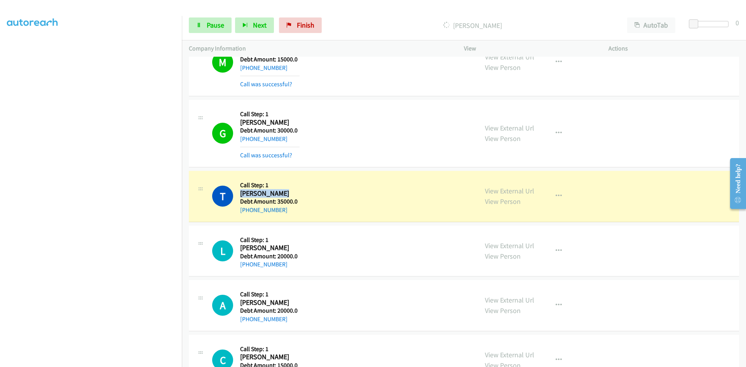
scroll to position [194, 0]
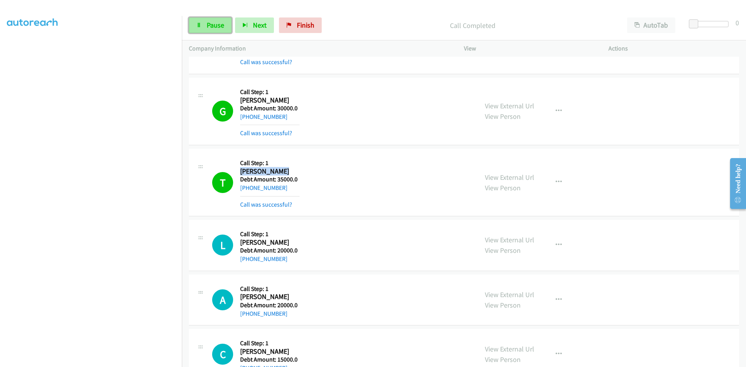
click at [206, 24] on link "Pause" at bounding box center [210, 25] width 43 height 16
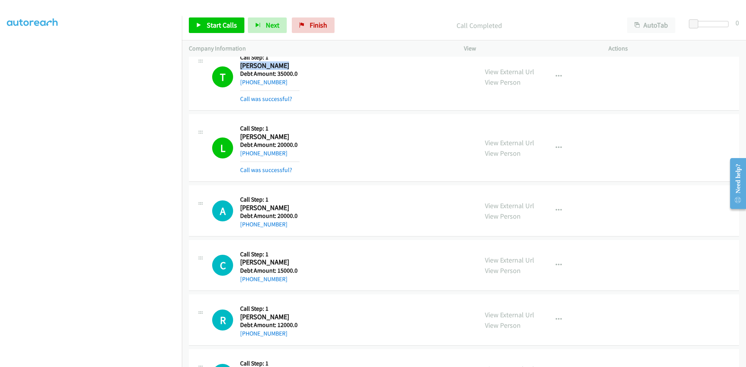
scroll to position [311, 0]
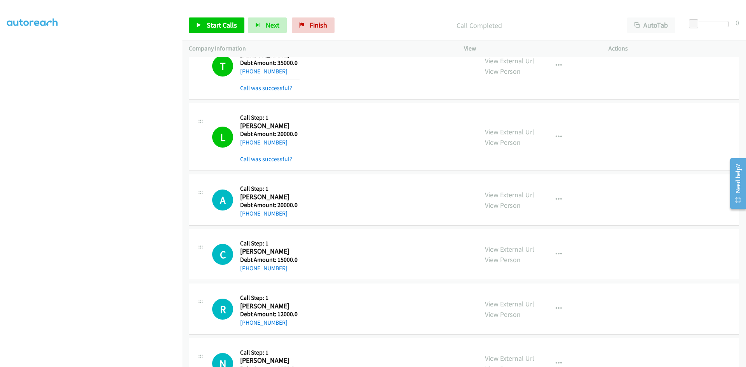
click at [393, 30] on p "Call Completed" at bounding box center [479, 25] width 268 height 10
